Goal: Task Accomplishment & Management: Manage account settings

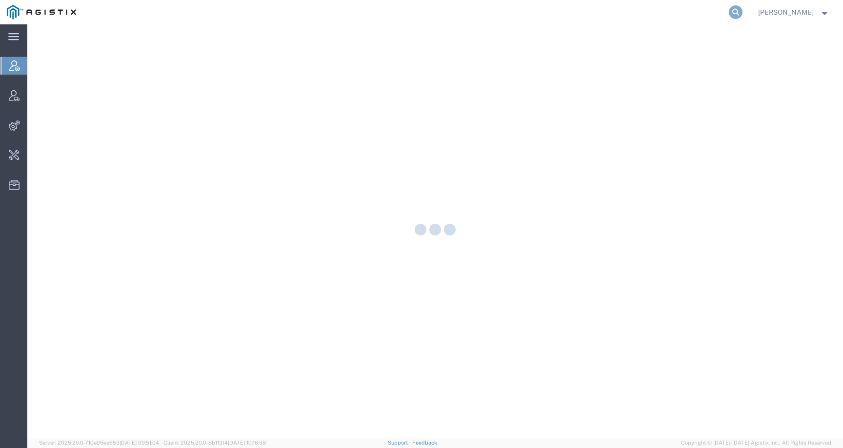
click at [741, 9] on icon at bounding box center [736, 12] width 14 height 14
click at [715, 9] on input "search" at bounding box center [580, 11] width 297 height 23
paste input "56977829"
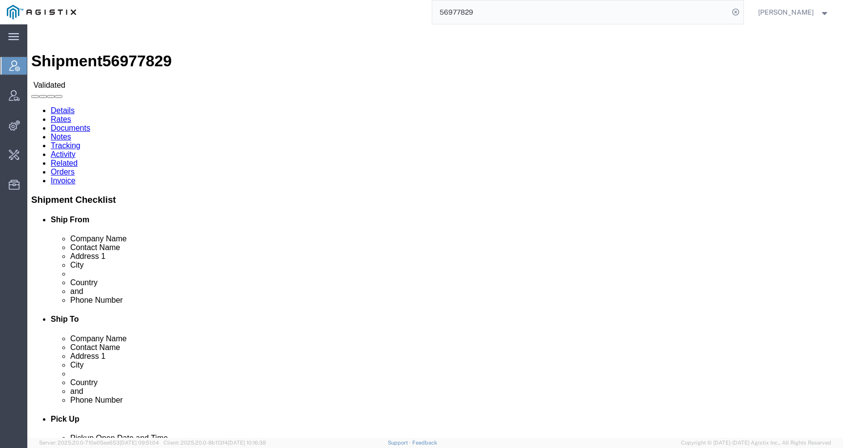
click link "Activity"
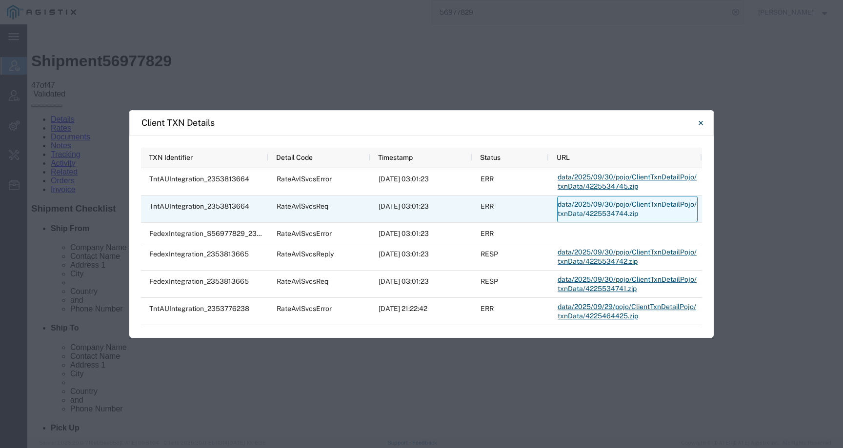
click at [574, 207] on link "data/2025/09/30/pojo/ClientTxnDetailPojo/txnData/4225534744.zip" at bounding box center [627, 209] width 140 height 26
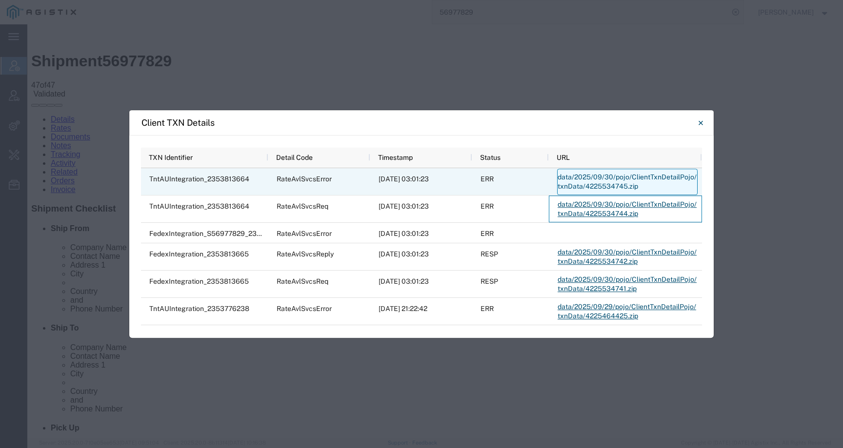
click at [570, 180] on link "data/2025/09/30/pojo/ClientTxnDetailPojo/txnData/4225534745.zip" at bounding box center [627, 182] width 140 height 26
click at [593, 181] on link "data/2025/09/30/pojo/ClientTxnDetailPojo/txnData/4225534745.zip" at bounding box center [627, 182] width 140 height 26
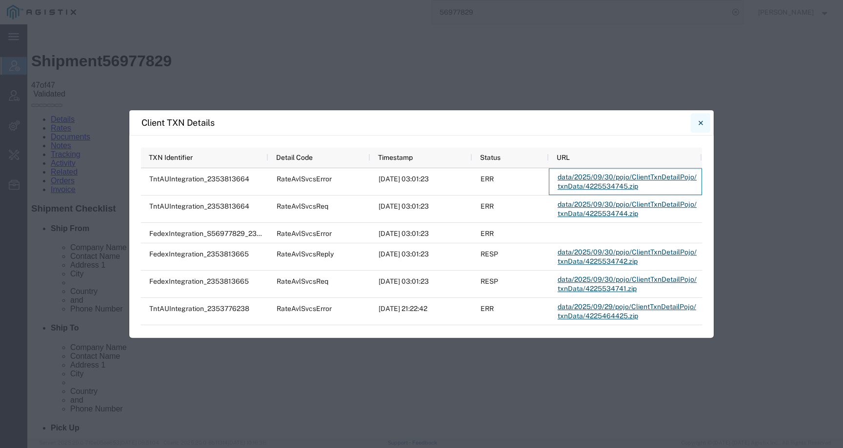
click at [700, 120] on icon "Close" at bounding box center [701, 123] width 4 height 12
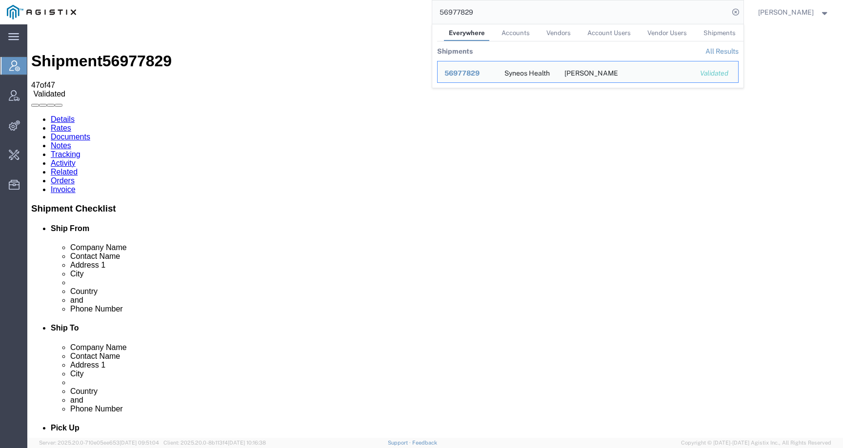
drag, startPoint x: 493, startPoint y: 15, endPoint x: 413, endPoint y: 15, distance: 79.5
click at [413, 15] on div "56977829 Everywhere Accounts Vendors Account Users Vendor Users Shipments Shipm…" at bounding box center [413, 12] width 660 height 24
paste input "charles.a.davis@amentum.com"
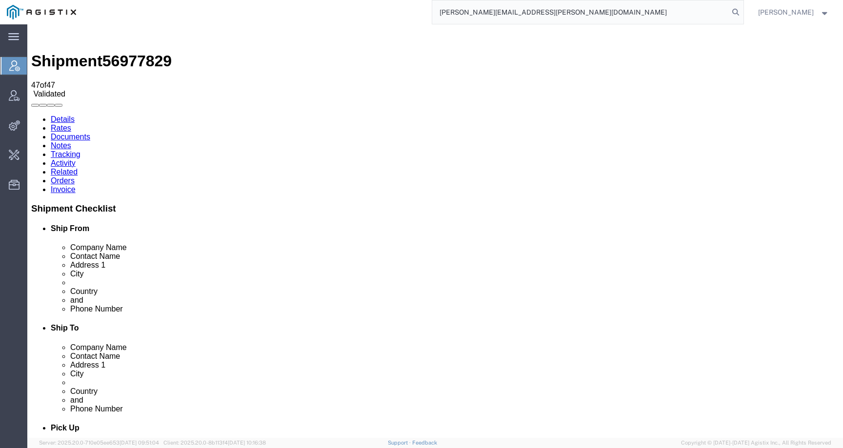
type input "charles.a.davis@amentum.com"
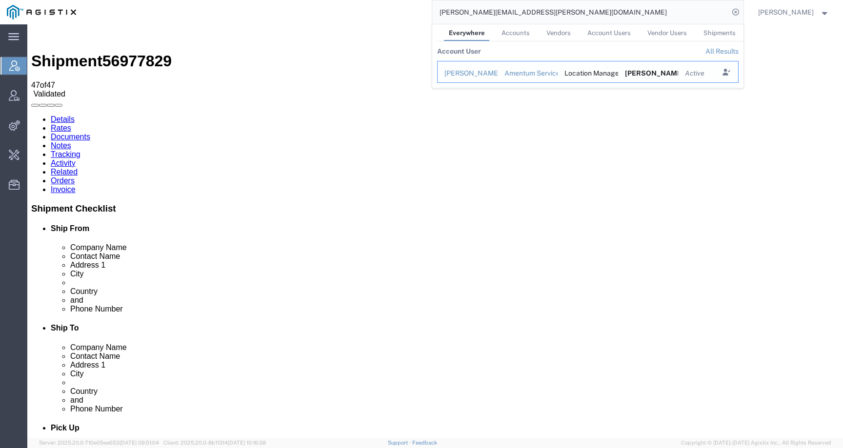
click at [481, 76] on div "Charles Davis" at bounding box center [467, 73] width 46 height 10
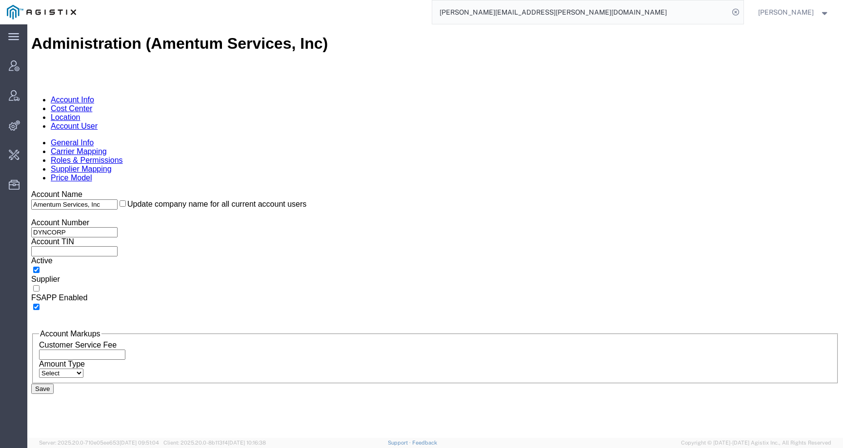
click at [567, 11] on input "charles.a.davis@amentum.com" at bounding box center [580, 11] width 297 height 23
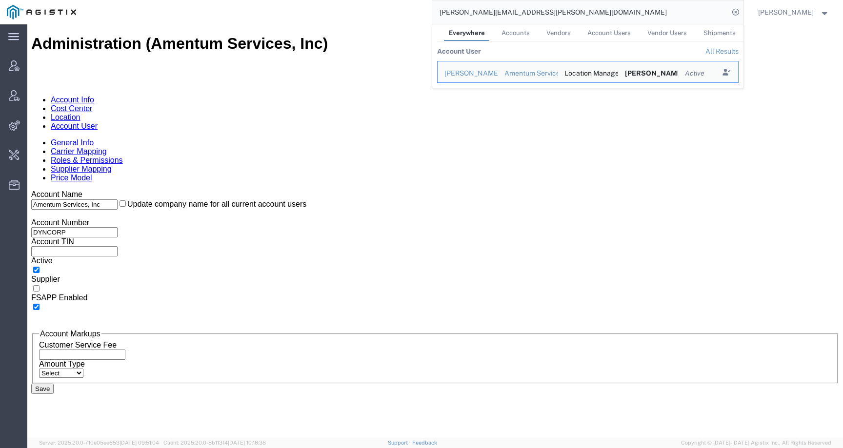
click at [98, 122] on link "Account User" at bounding box center [74, 126] width 47 height 8
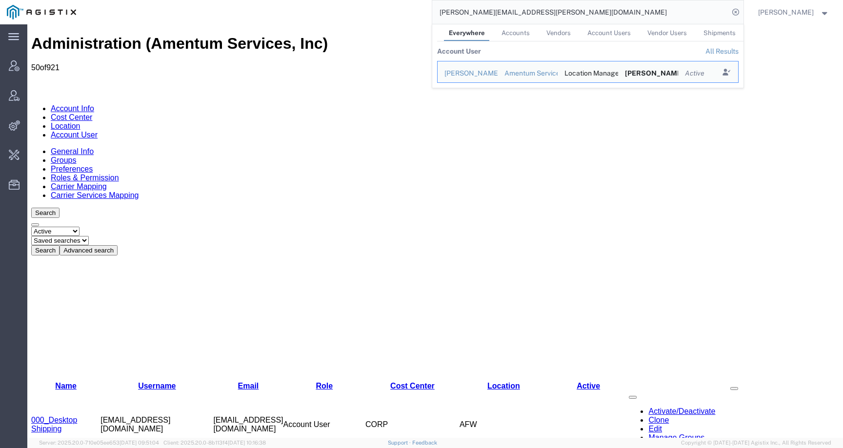
drag, startPoint x: 557, startPoint y: 15, endPoint x: 364, endPoint y: 13, distance: 192.7
click at [364, 13] on div "charles.a.davis@amentum.com Everywhere Accounts Vendors Account Users Vendor Us…" at bounding box center [413, 12] width 660 height 24
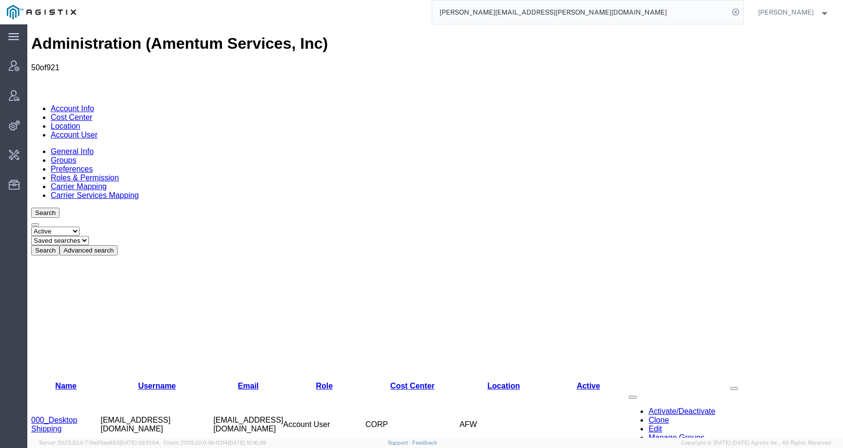
click at [118, 245] on button "Advanced search" at bounding box center [89, 250] width 58 height 10
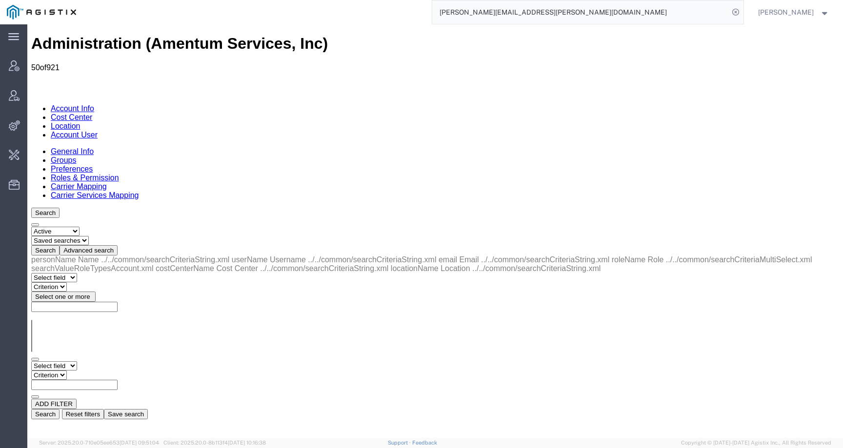
click at [77, 361] on select "Select field Cost Center Email Location Name Role Username" at bounding box center [54, 365] width 46 height 9
select select "email"
click at [31, 361] on select "Select field Cost Center Email Location Name Role Username" at bounding box center [54, 365] width 46 height 9
click at [90, 371] on select "Criterion contains does not contain is is blank is not blank starts with" at bounding box center [60, 375] width 59 height 9
select select "contains"
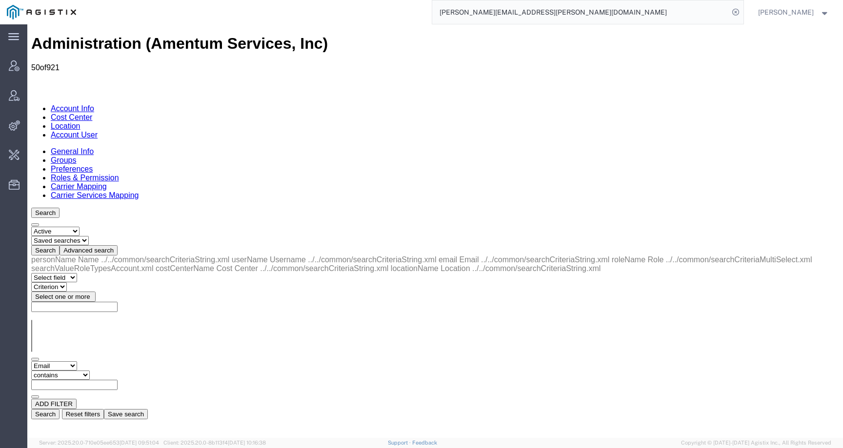
click at [90, 371] on select "Criterion contains does not contain is is blank is not blank starts with" at bounding box center [60, 375] width 59 height 9
click at [118, 380] on input "text" at bounding box center [74, 385] width 86 height 10
paste input "charles.a.davis@amentum.com"
type input "charles.a.davis@amentum.com"
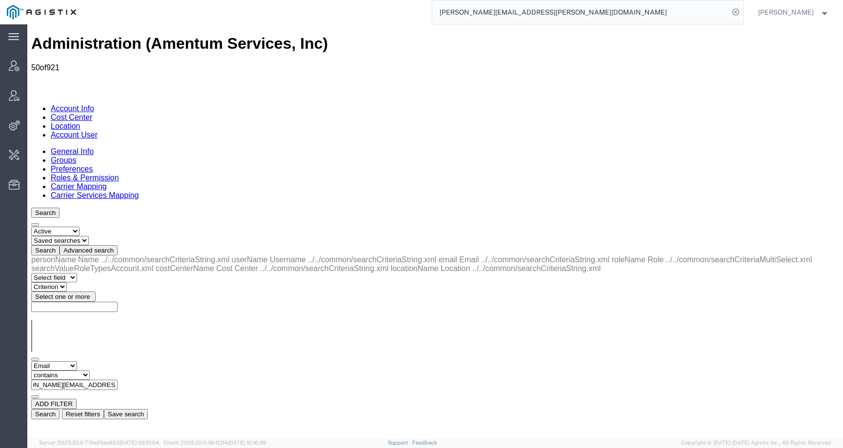
click at [60, 409] on button "Search" at bounding box center [45, 414] width 28 height 10
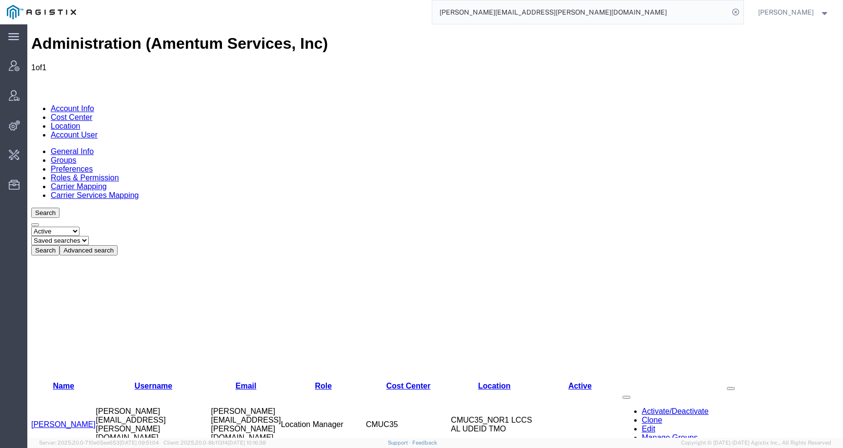
click at [52, 420] on link "Charles Davis" at bounding box center [63, 424] width 64 height 8
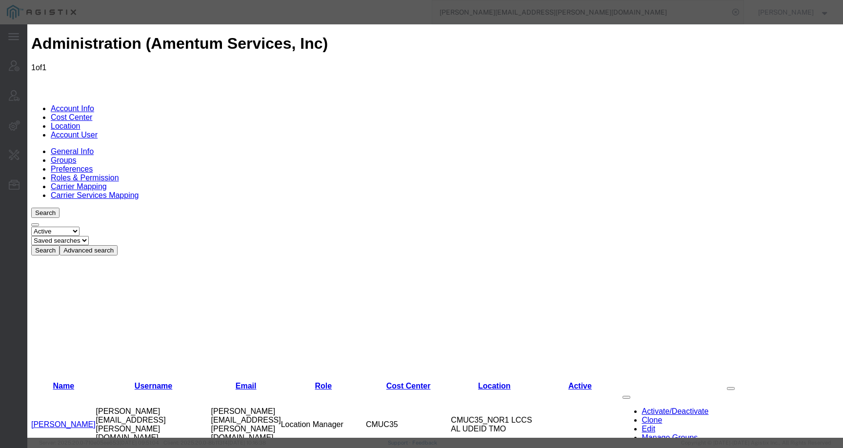
select select "DEPARTMENT"
drag, startPoint x: 579, startPoint y: 181, endPoint x: 500, endPoint y: 181, distance: 78.5
drag, startPoint x: 533, startPoint y: 142, endPoint x: 696, endPoint y: 142, distance: 162.9
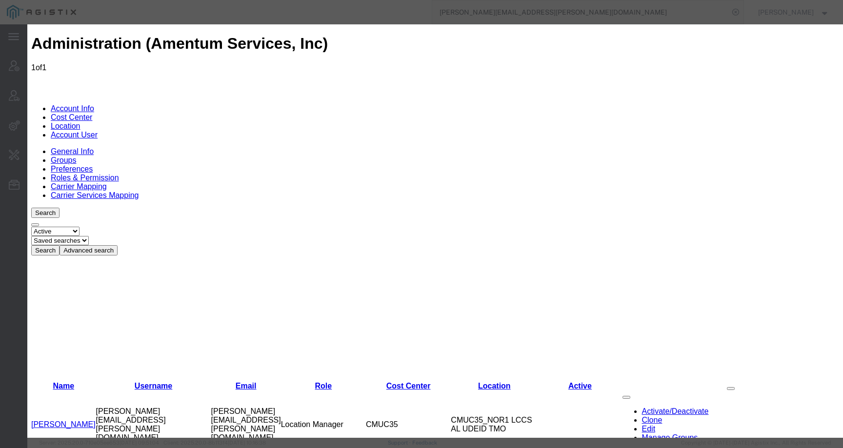
drag, startPoint x: 648, startPoint y: 127, endPoint x: 521, endPoint y: 127, distance: 126.8
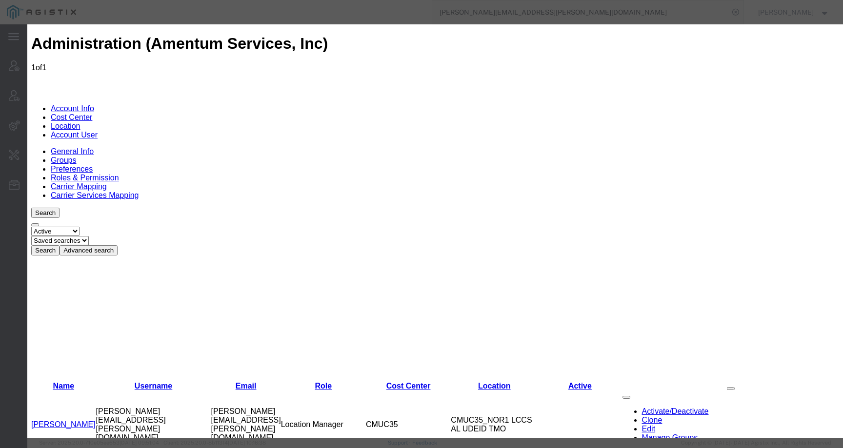
drag, startPoint x: 650, startPoint y: 124, endPoint x: 488, endPoint y: 124, distance: 161.9
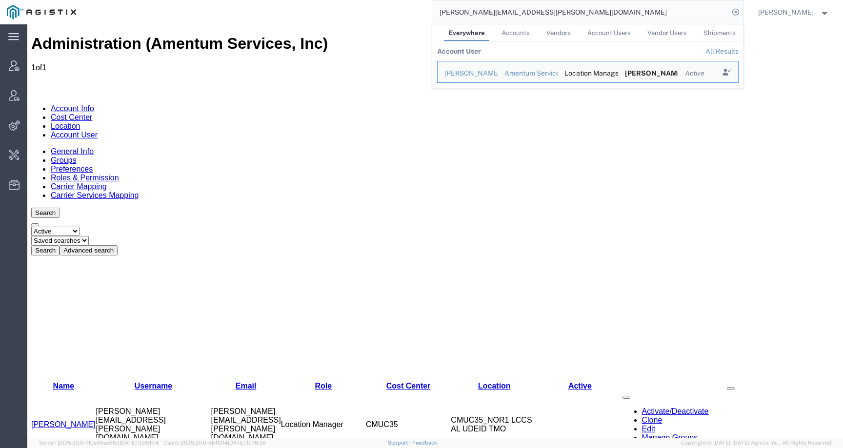
drag, startPoint x: 593, startPoint y: 17, endPoint x: 392, endPoint y: 2, distance: 201.5
click at [391, 2] on div "charles.a.davis@amentum.com Everywhere Accounts Vendors Account Users Vendor Us…" at bounding box center [413, 12] width 660 height 24
paste input "56975100"
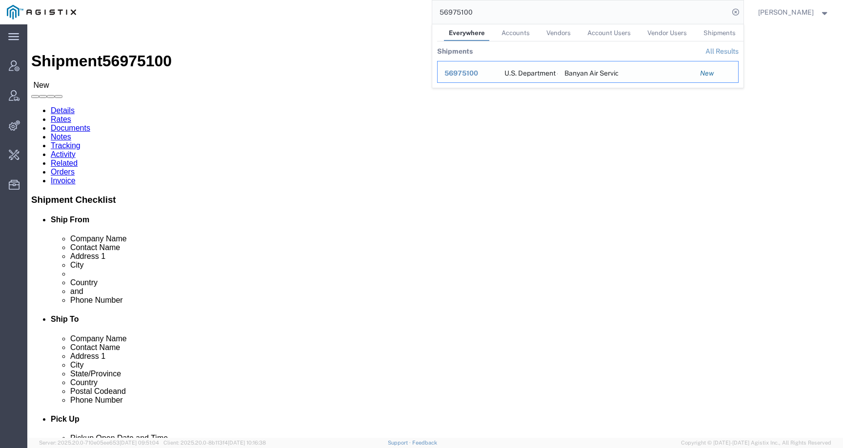
click at [471, 71] on span "56975100" at bounding box center [461, 73] width 34 height 8
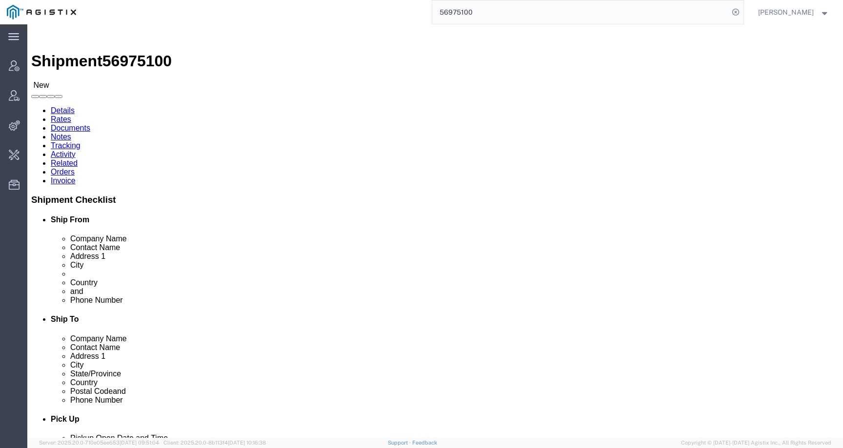
click link "Activity"
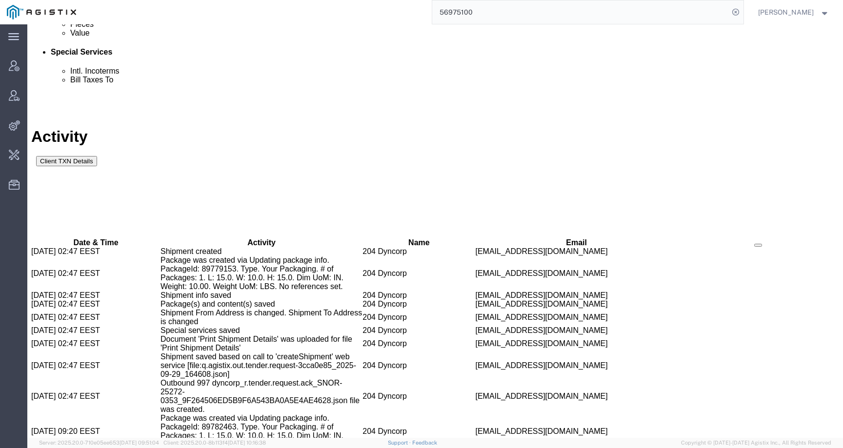
scroll to position [685, 0]
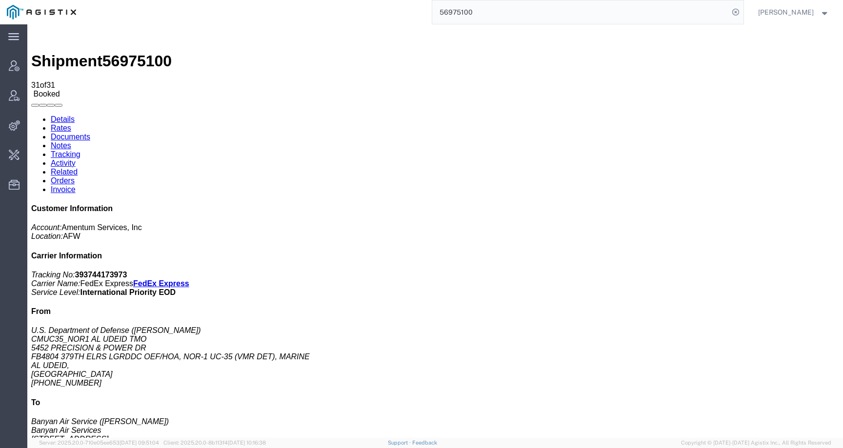
drag, startPoint x: 528, startPoint y: 115, endPoint x: 612, endPoint y: 115, distance: 83.9
click div "References Customer Ref: DCO-25272-168855 Booking Number: DCO-25272-168855 Depa…"
copy b "DCO-25272-168855"
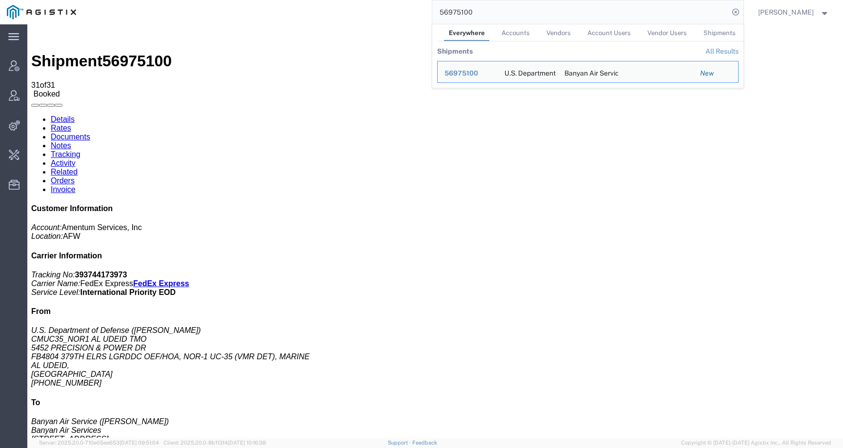
drag, startPoint x: 473, startPoint y: 14, endPoint x: 393, endPoint y: 14, distance: 80.0
click at [393, 14] on div "56975100 Everywhere Accounts Vendors Account Users Vendor Users Shipments Shipm…" at bounding box center [413, 12] width 660 height 24
paste input "DCO-25272-168855"
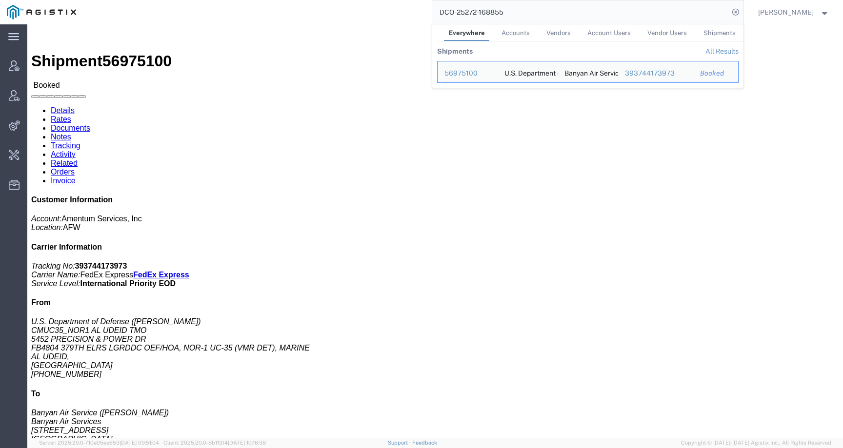
click at [539, 8] on input "DCO-25272-168855" at bounding box center [580, 11] width 297 height 23
click h4 "References"
drag, startPoint x: 524, startPoint y: 13, endPoint x: 407, endPoint y: 13, distance: 116.6
click at [407, 13] on div "DCO-25272-168855 Everywhere Accounts Vendors Account Users Vendor Users Shipmen…" at bounding box center [413, 12] width 660 height 24
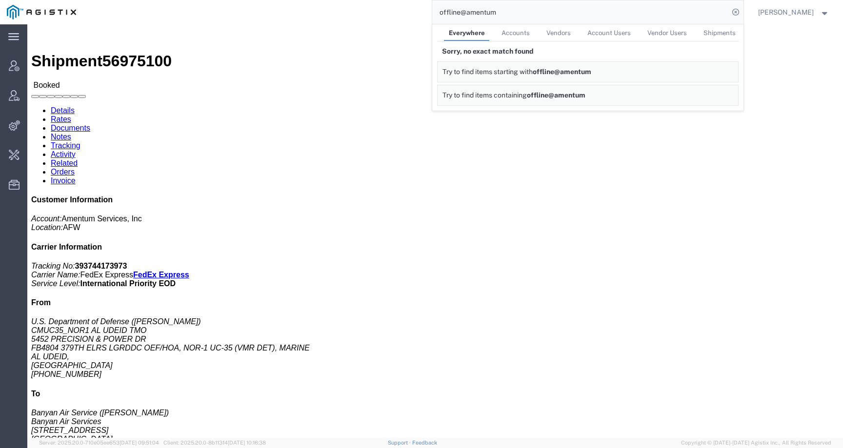
drag, startPoint x: 526, startPoint y: 13, endPoint x: 389, endPoint y: 13, distance: 137.6
click at [389, 13] on div "offline@amentum Everywhere Accounts Vendors Account Users Vendor Users Shipment…" at bounding box center [413, 12] width 660 height 24
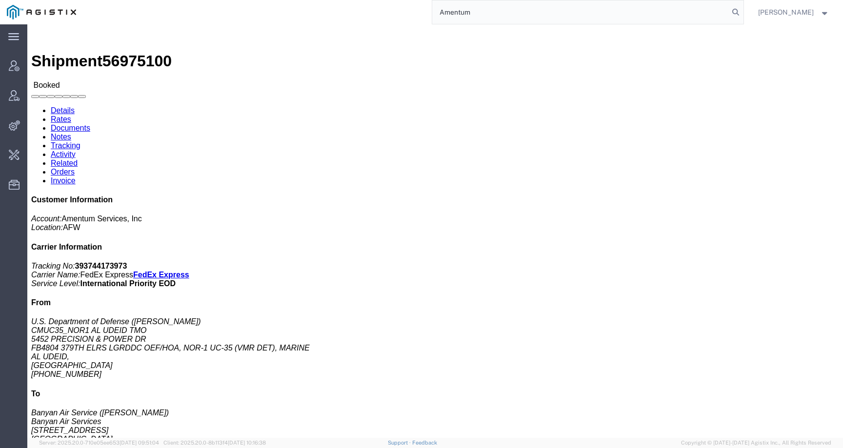
type input "Amentum"
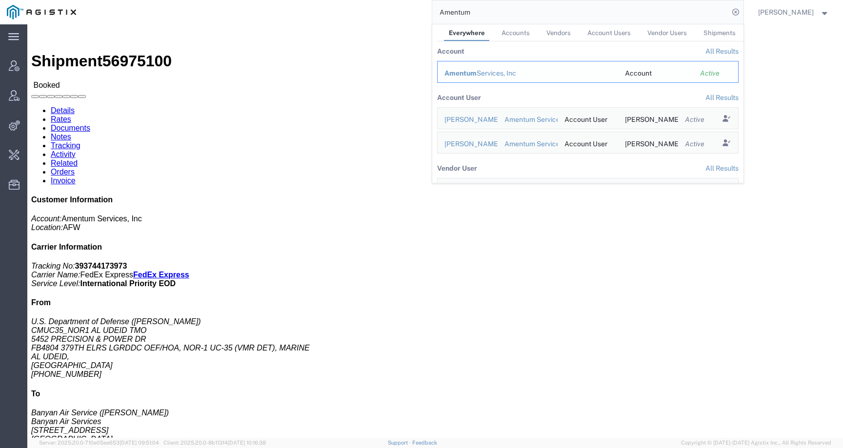
click at [473, 74] on span "Amentum" at bounding box center [460, 73] width 32 height 8
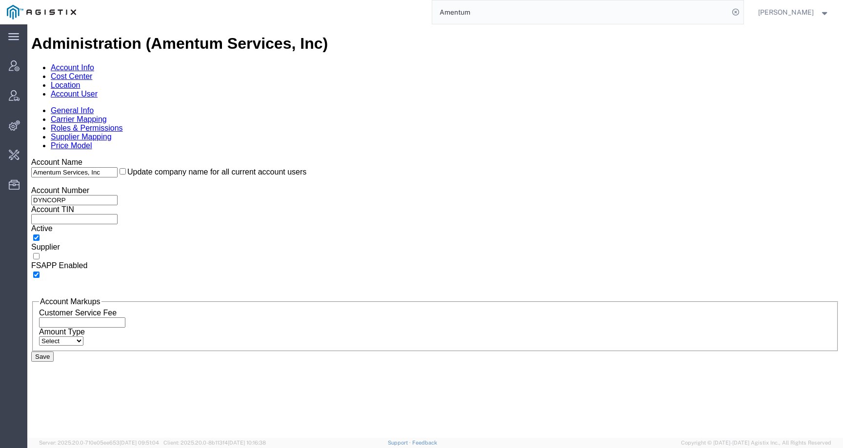
click at [112, 133] on link "Supplier Mapping" at bounding box center [81, 137] width 61 height 8
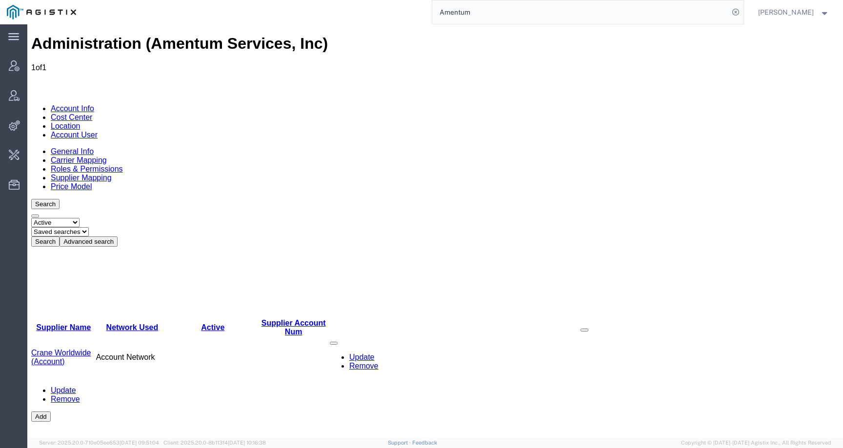
click at [98, 131] on link "Account User" at bounding box center [74, 135] width 47 height 8
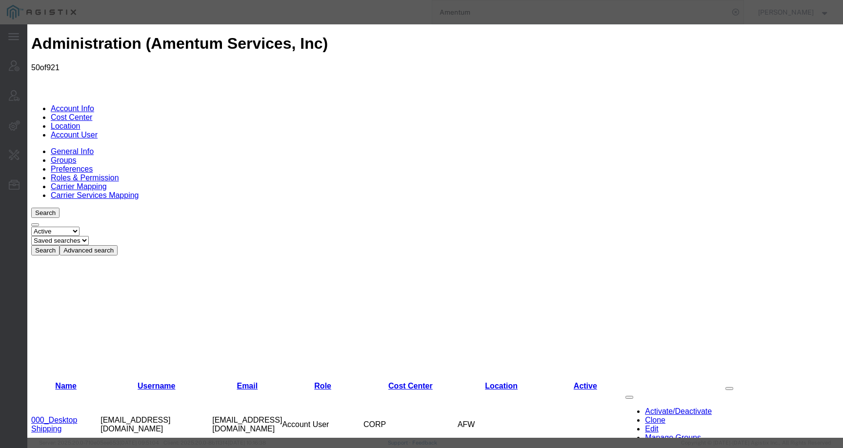
select select "DEPARTMENT"
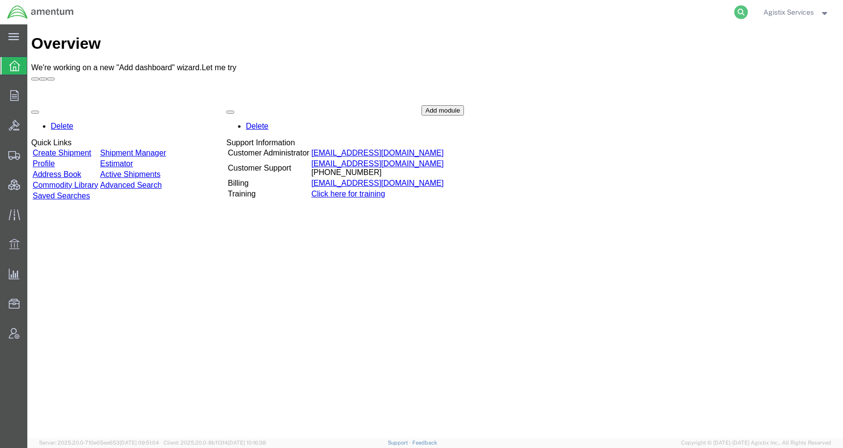
click at [738, 14] on icon at bounding box center [741, 12] width 14 height 14
paste input "56975100"
type input "56975100"
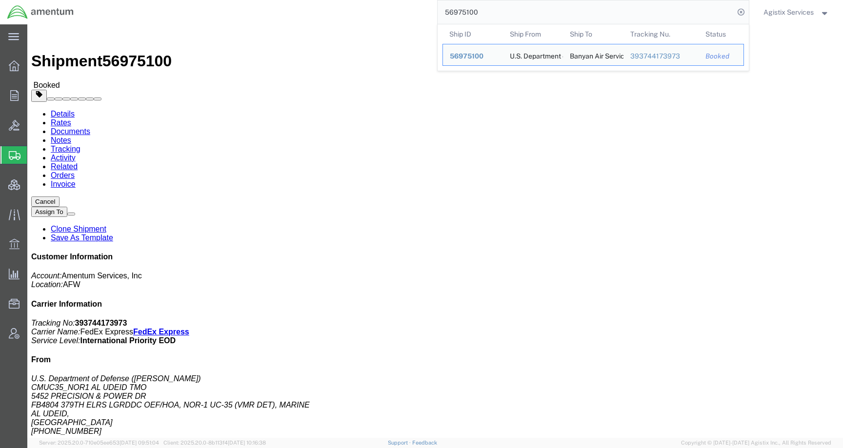
click span "button"
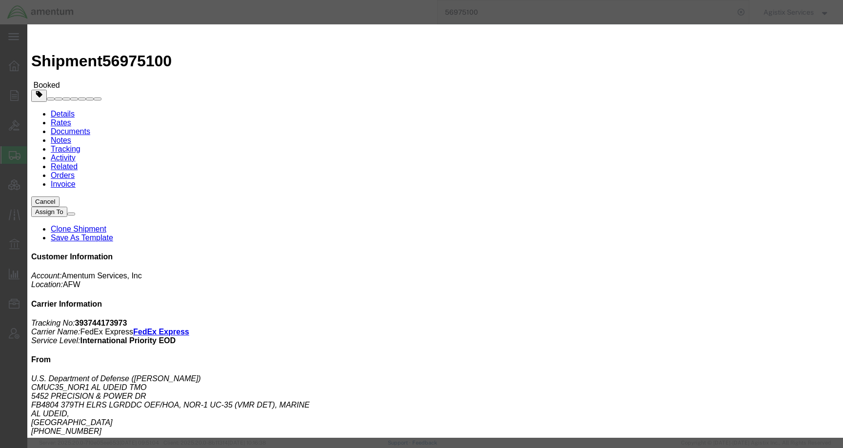
click button "Add another reference"
click select "Select Account Type Activity ID Airline Appointment Number ASN Batch Request # …"
select select "BOOKINGNUM"
click select "Select Account Type Activity ID Airline Appointment Number ASN Batch Request # …"
click input "text"
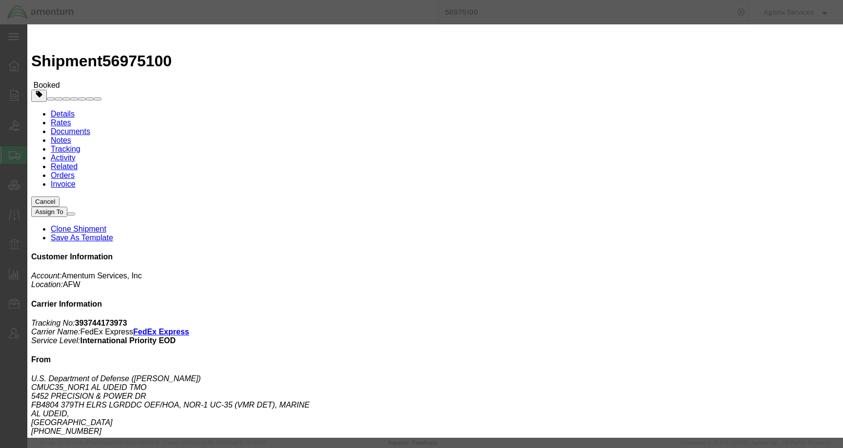
paste input "DCO-25272-168855"
type input "DCO-25272-168855"
click button "Save"
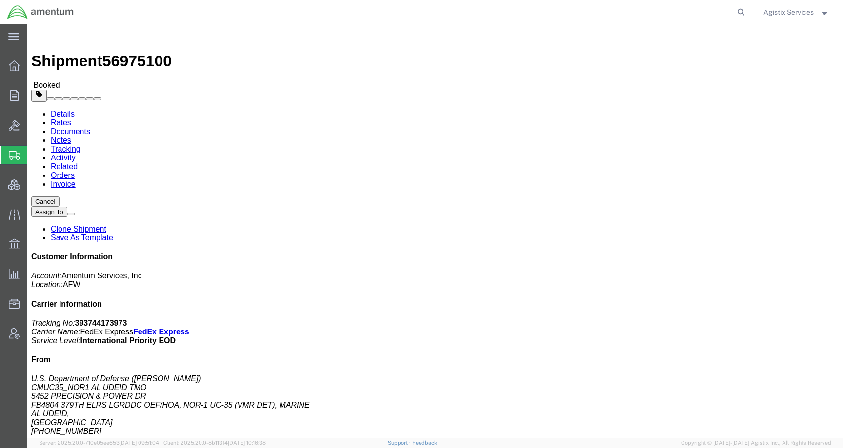
click span "button"
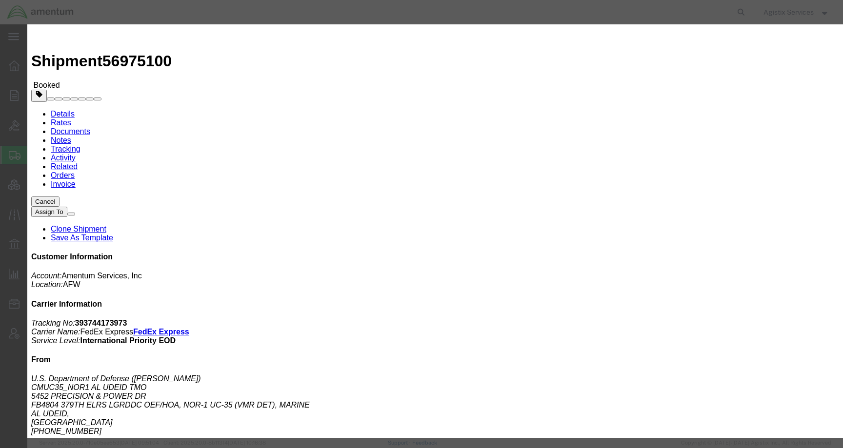
click button "Add another reference"
click select "Select Account Type Activity ID Airline Appointment Number ASN Batch Request # …"
select select "BOOKINGNUM"
click select "Select Account Type Activity ID Airline Appointment Number ASN Batch Request # …"
click input "text"
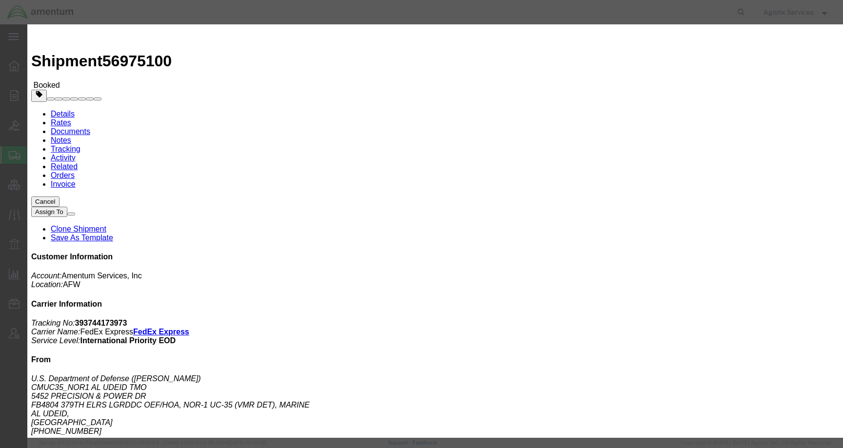
paste input "DCO-25272-168855"
type input "DCO-25272-168855"
click button "Save"
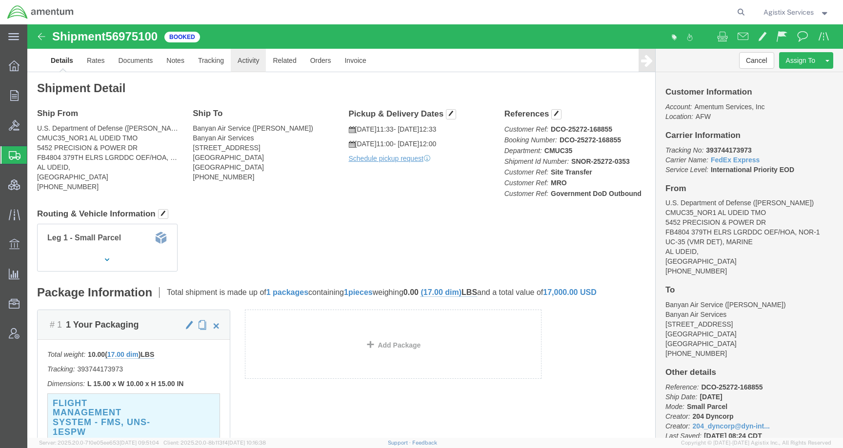
click link "Activity"
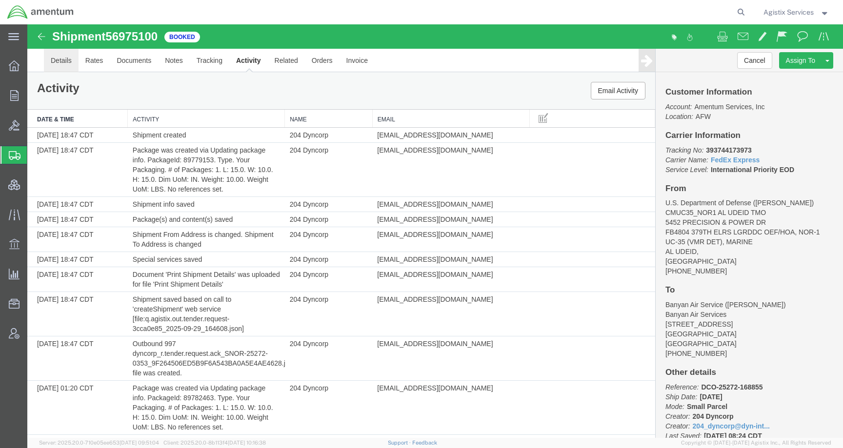
click at [57, 57] on link "Details" at bounding box center [61, 60] width 35 height 23
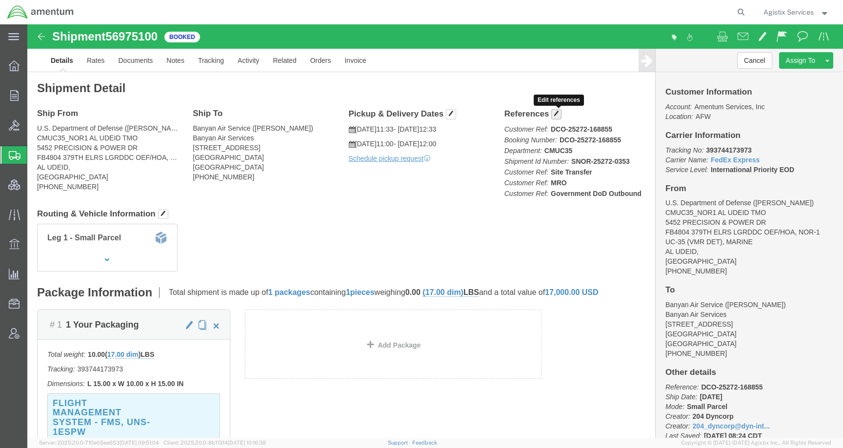
click button "button"
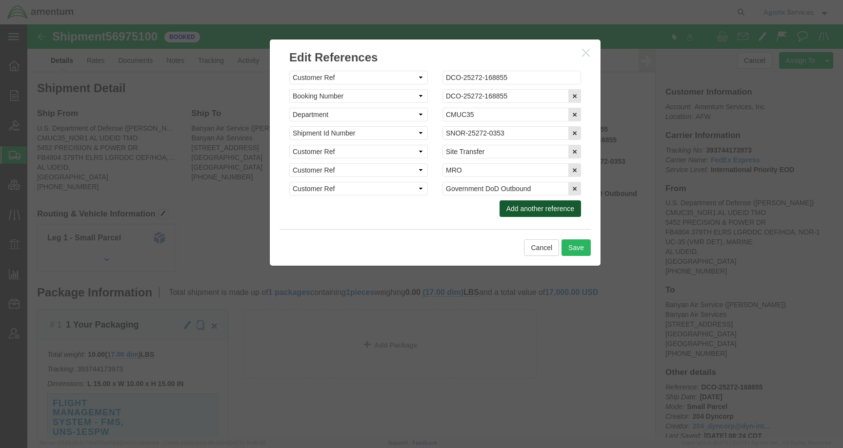
click button "Add another reference"
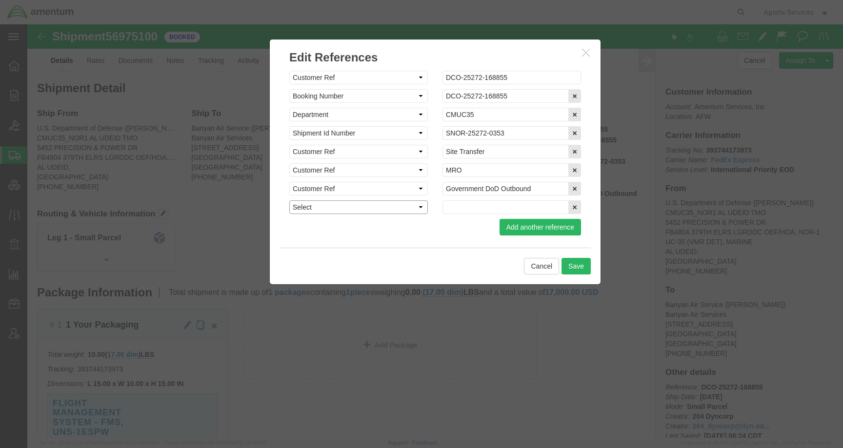
click select "Select Account Type Activity ID Airline Appointment Number ASN Batch Request # …"
select select "BOOKINGNUM"
click select "Select Account Type Activity ID Airline Appointment Number ASN Batch Request # …"
click input "text"
paste input "DCO-25272-168855"
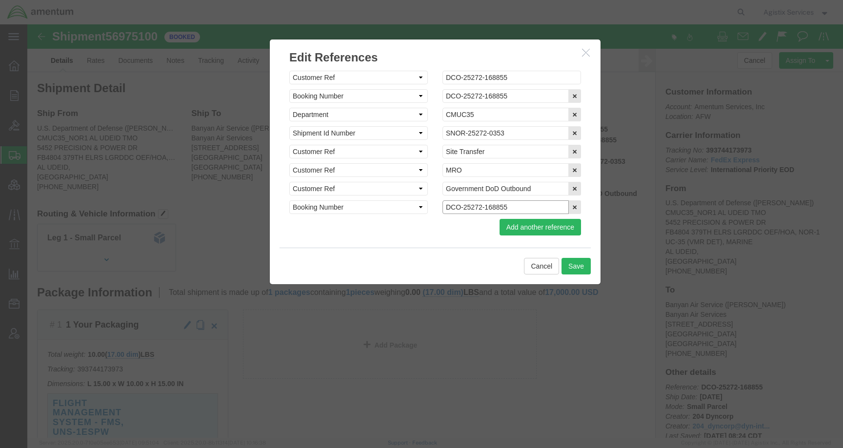
type input "DCO-25272-168855"
click button "Save"
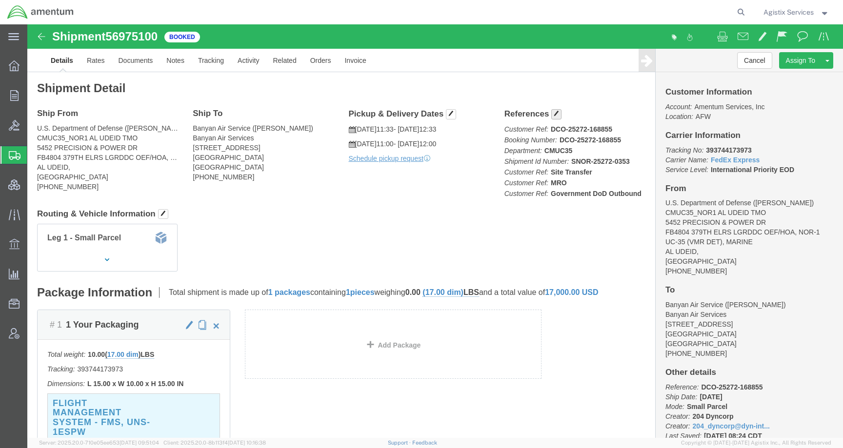
click span "button"
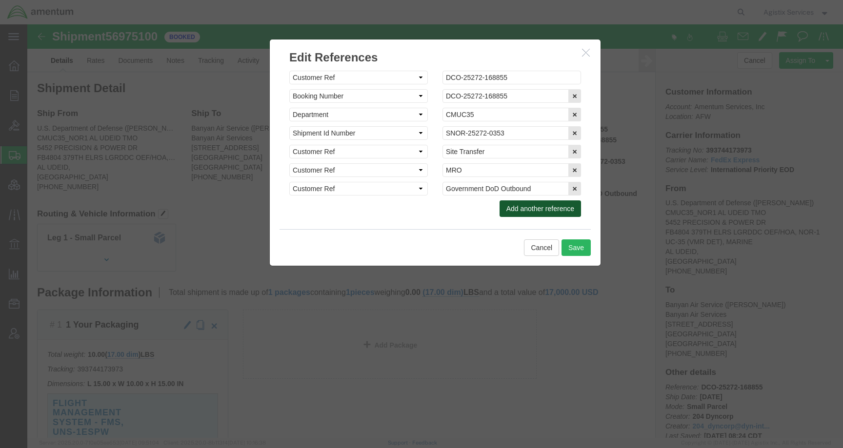
click button "Add another reference"
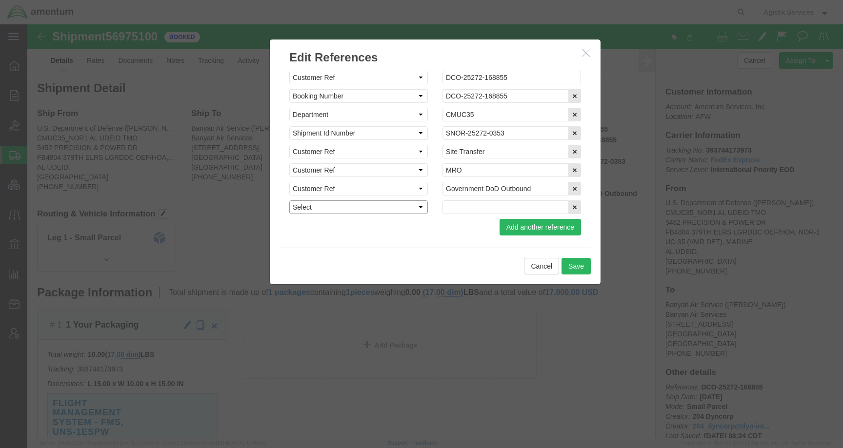
click select "Select Account Type Activity ID Airline Appointment Number ASN Batch Request # …"
select select "BOOKINGNUM"
click select "Select Account Type Activity ID Airline Appointment Number ASN Batch Request # …"
click input "text"
paste input "DCO-25272-168855"
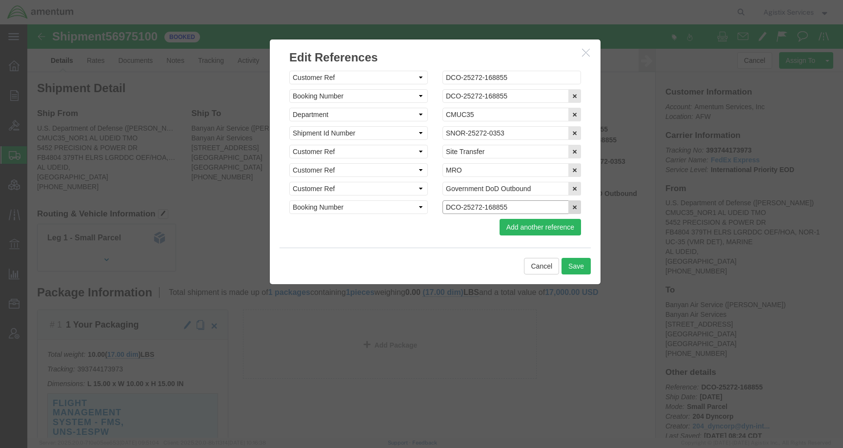
type input "DCO-25272-168855"
click button "button"
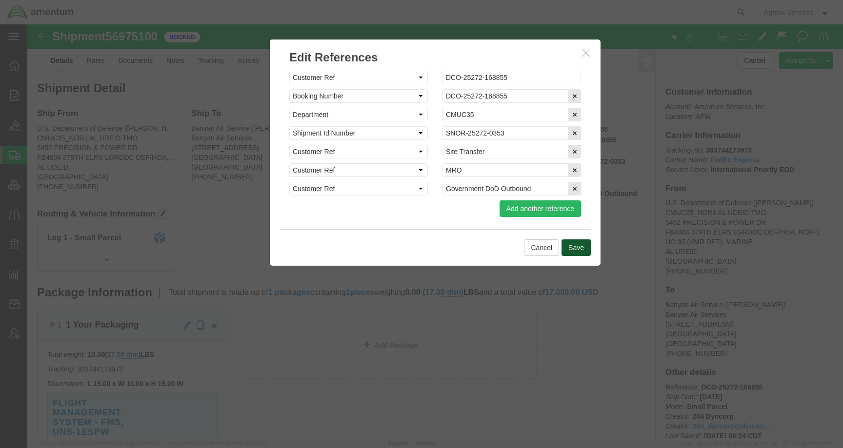
click button "Save"
click div
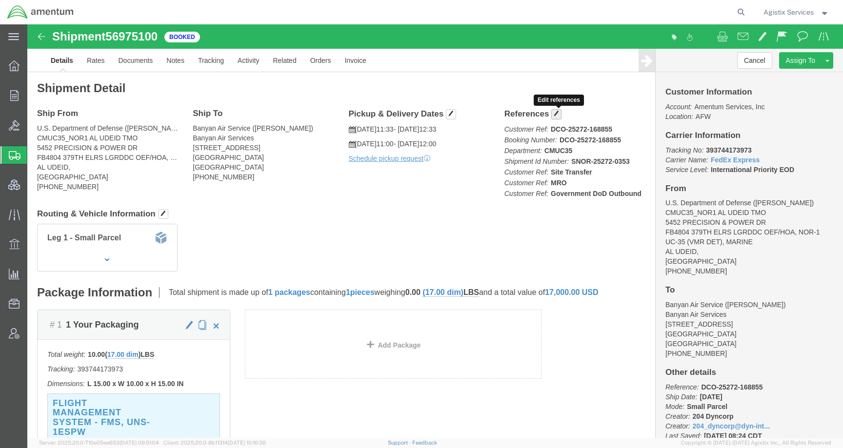
click span "button"
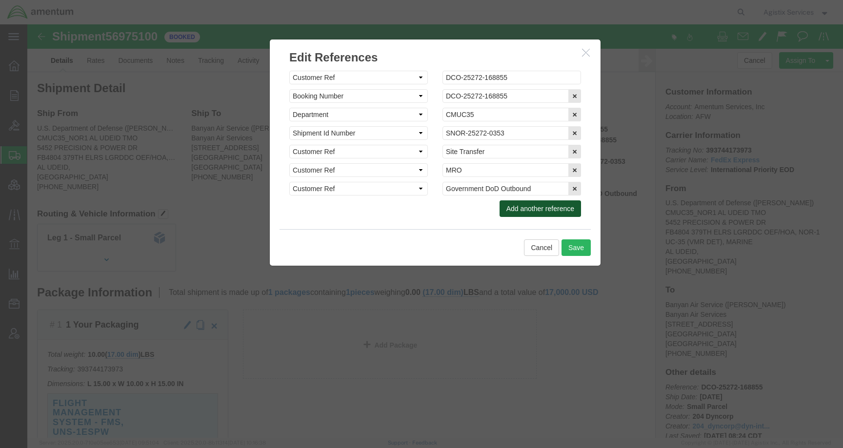
click button "Add another reference"
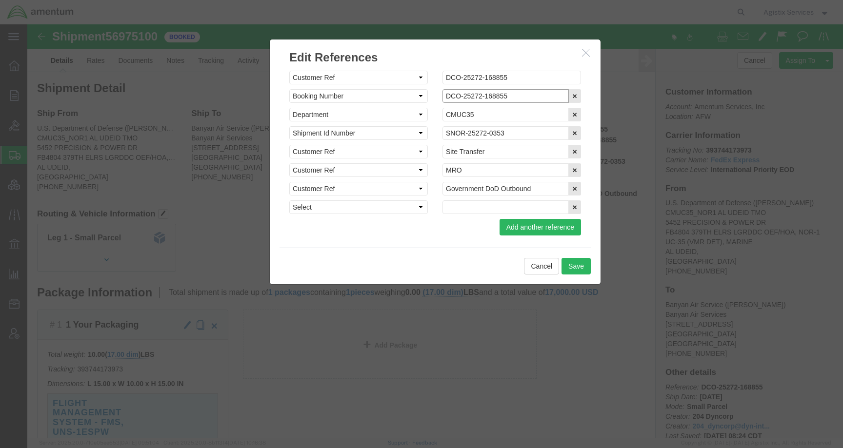
drag, startPoint x: 488, startPoint y: 74, endPoint x: 401, endPoint y: 73, distance: 86.8
click div "Select Account Type Activity ID Airline Appointment Number ASN Batch Request # …"
click select "Select Account Type Activity ID Airline Appointment Number ASN Batch Request # …"
select select "BOOKINGNUM"
click select "Select Account Type Activity ID Airline Appointment Number ASN Batch Request # …"
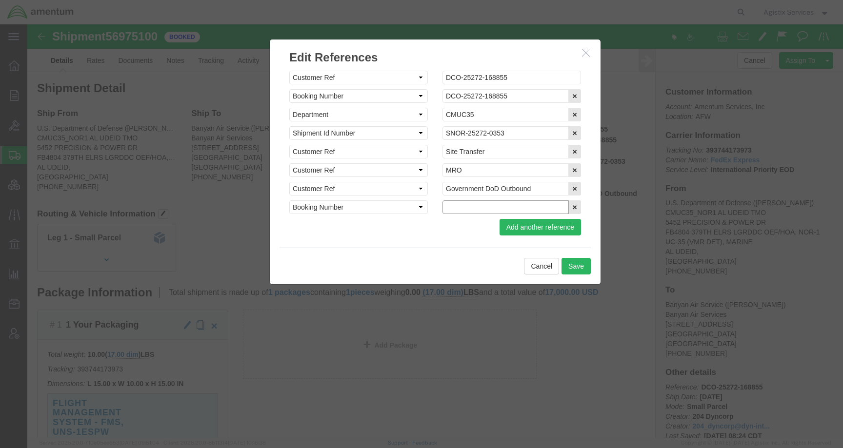
click input "text"
paste input "DCO-25272-168855"
type input "DCO-25272-168855a"
click button "Save"
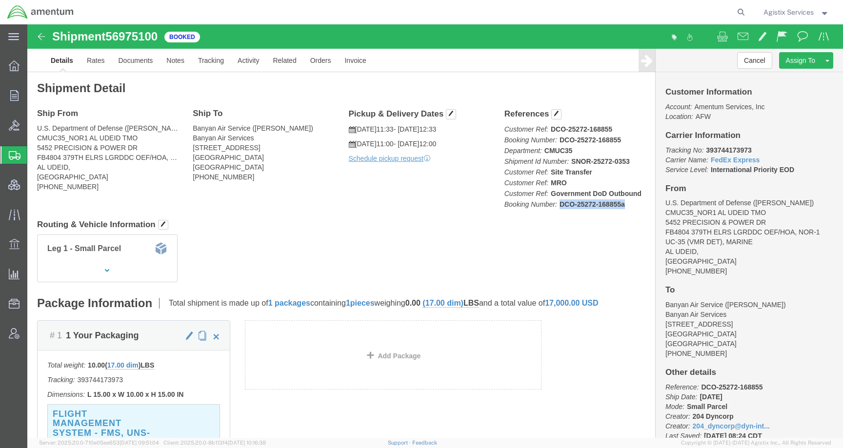
drag, startPoint x: 596, startPoint y: 181, endPoint x: 601, endPoint y: 180, distance: 5.4
click p "Customer Ref: DCO-25272-168855 Booking Number: DCO-25272-168855 Department: CMU…"
click at [734, 14] on form at bounding box center [742, 12] width 16 height 24
click at [740, 14] on icon at bounding box center [741, 12] width 14 height 14
click at [650, 17] on input "search" at bounding box center [586, 11] width 297 height 23
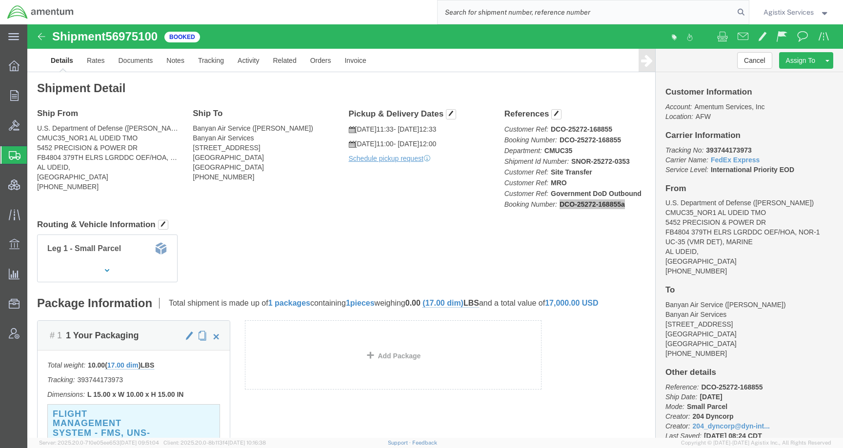
paste input "DCO-25272-168855a"
type input "DCO-25272-168855a"
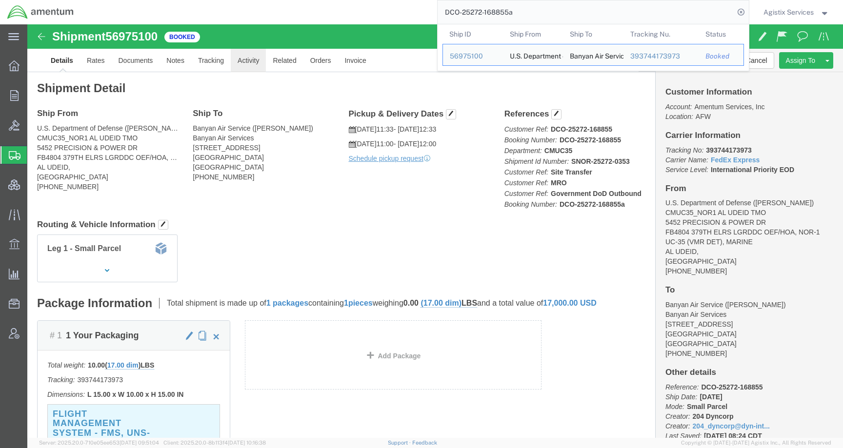
click link "Activity"
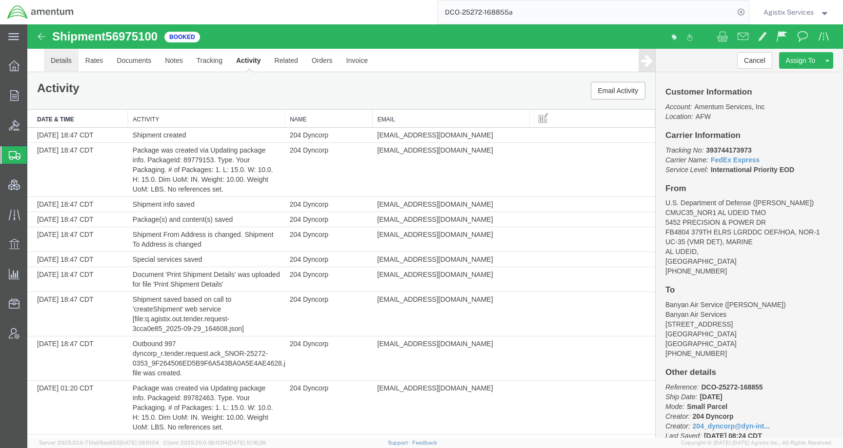
drag, startPoint x: 50, startPoint y: 63, endPoint x: 222, endPoint y: 31, distance: 175.6
click at [50, 63] on link "Details" at bounding box center [61, 60] width 35 height 23
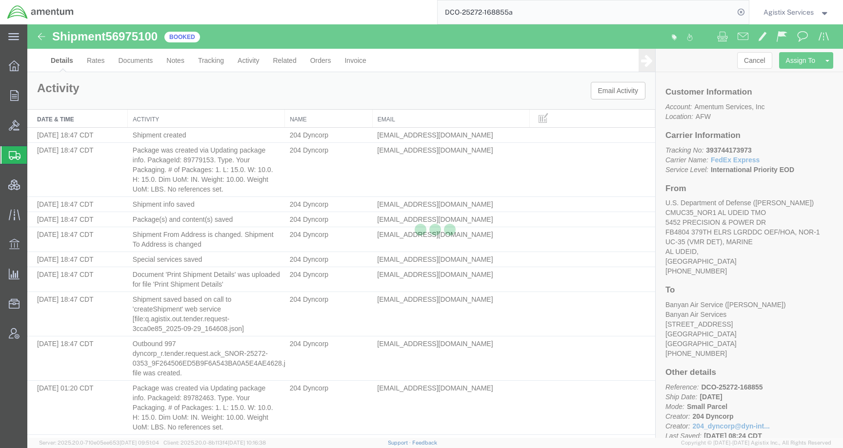
click at [431, 8] on div "DCO-25272-168855a" at bounding box center [415, 12] width 668 height 24
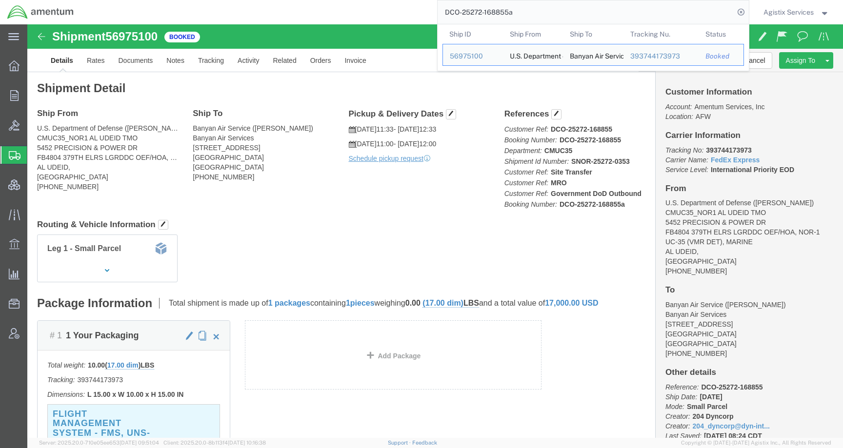
click at [774, 12] on span "Agistix Services" at bounding box center [788, 12] width 50 height 11
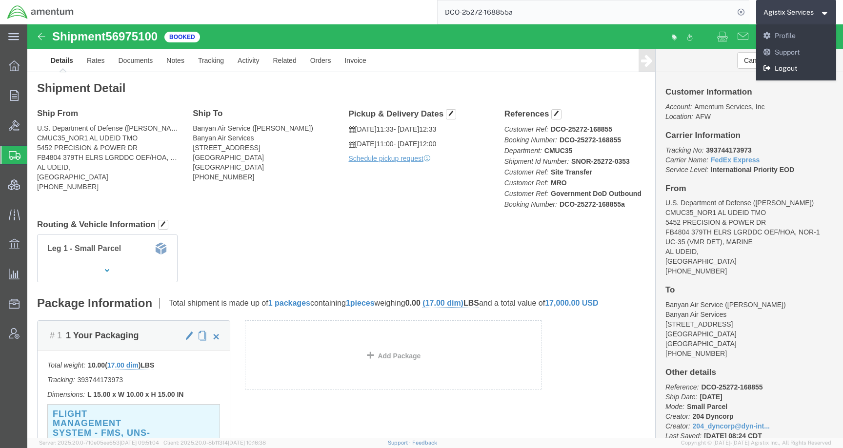
click at [778, 71] on link "Logout" at bounding box center [796, 68] width 80 height 17
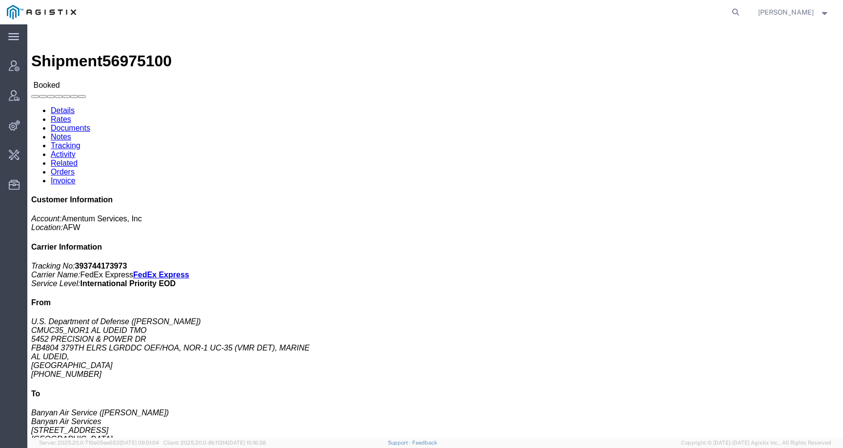
click at [710, 11] on agx-global-search at bounding box center [588, 12] width 312 height 24
click at [742, 11] on icon at bounding box center [736, 12] width 14 height 14
click at [706, 11] on input "search" at bounding box center [580, 11] width 297 height 23
paste input "DCO-25272-168855a"
type input "DCO-25272-168855a"
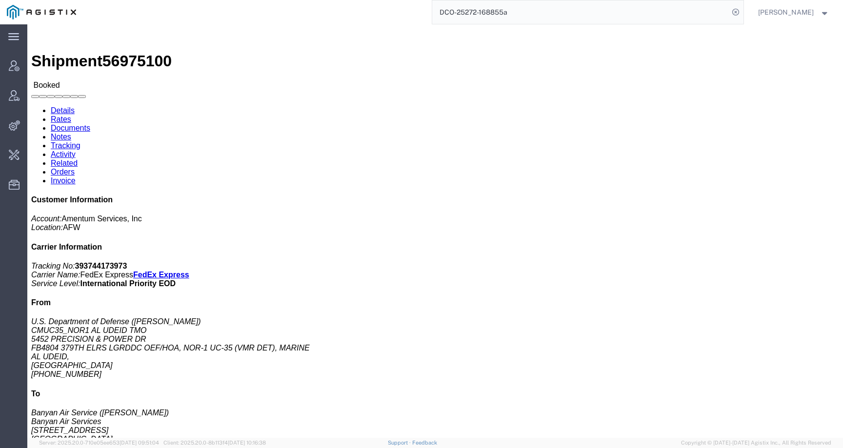
click at [530, 14] on input "DCO-25272-168855a" at bounding box center [580, 11] width 297 height 23
